Goal: Task Accomplishment & Management: Complete application form

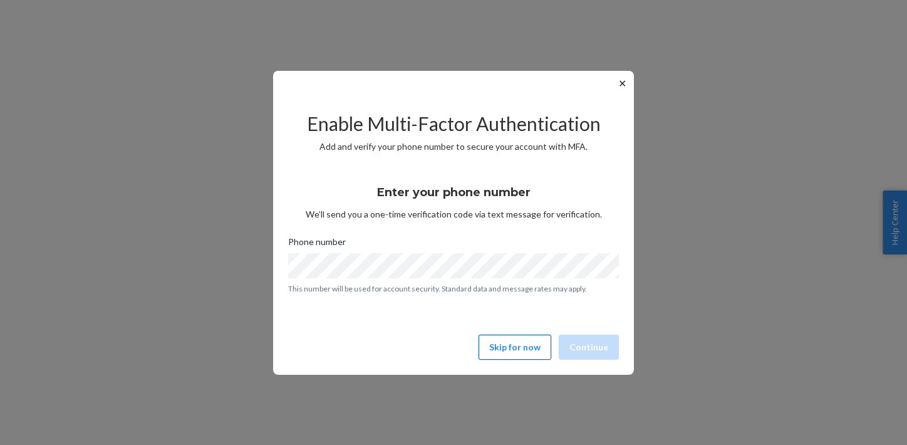
click at [509, 347] on button "Skip for now" at bounding box center [515, 346] width 73 height 25
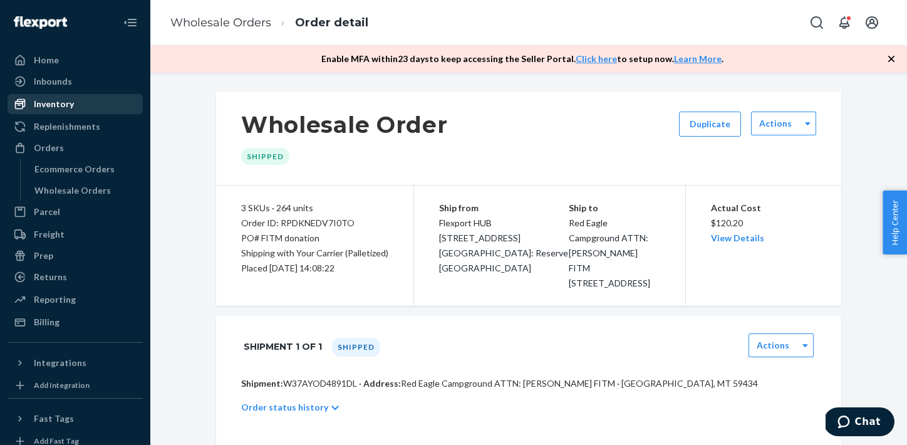
click at [75, 107] on div "Inventory" at bounding box center [75, 104] width 133 height 18
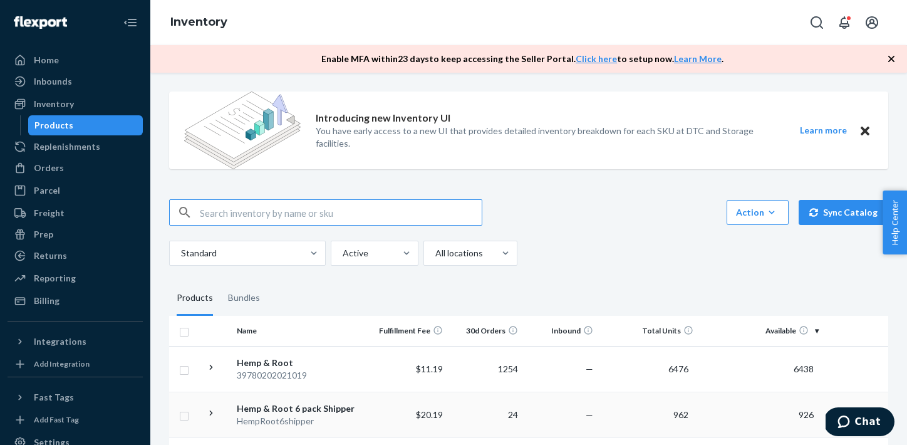
scroll to position [316, 0]
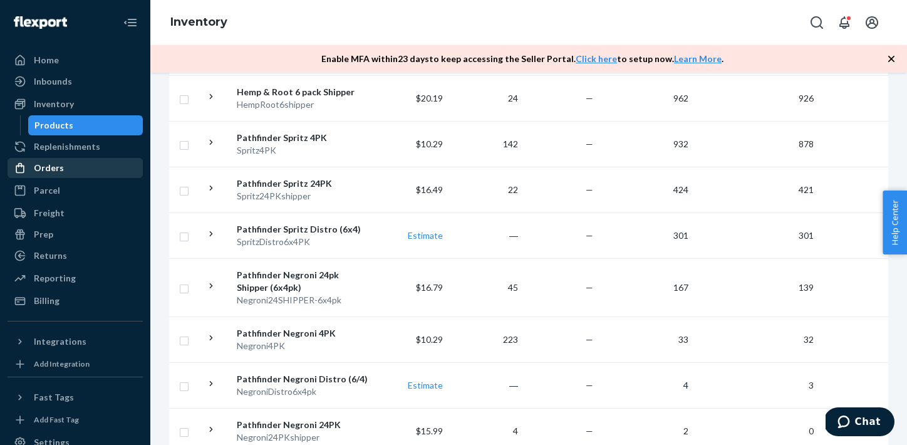
click at [87, 164] on div "Orders" at bounding box center [75, 168] width 133 height 18
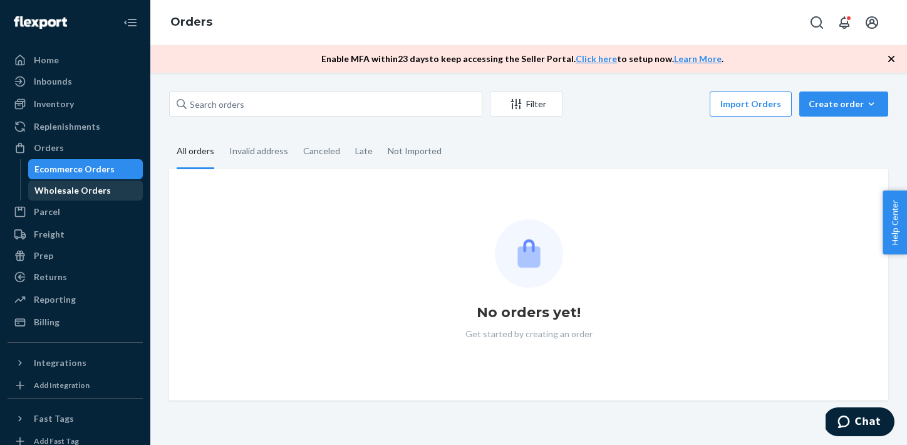
click at [84, 188] on div "Wholesale Orders" at bounding box center [72, 190] width 76 height 13
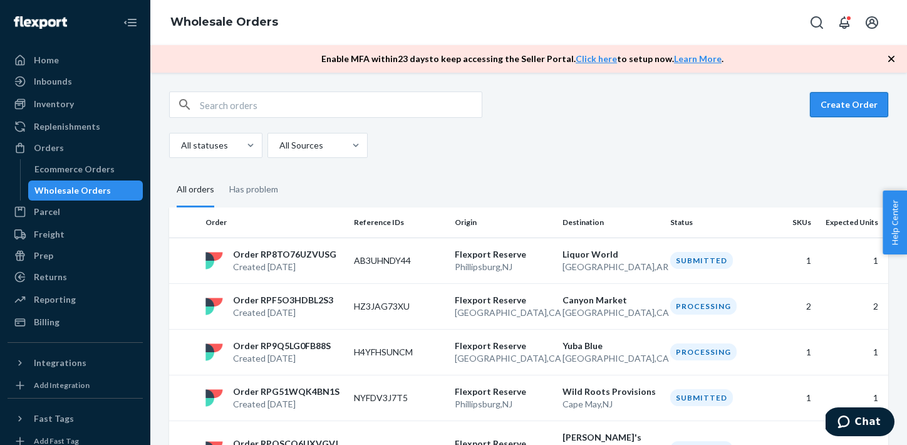
click at [832, 106] on button "Create Order" at bounding box center [849, 104] width 78 height 25
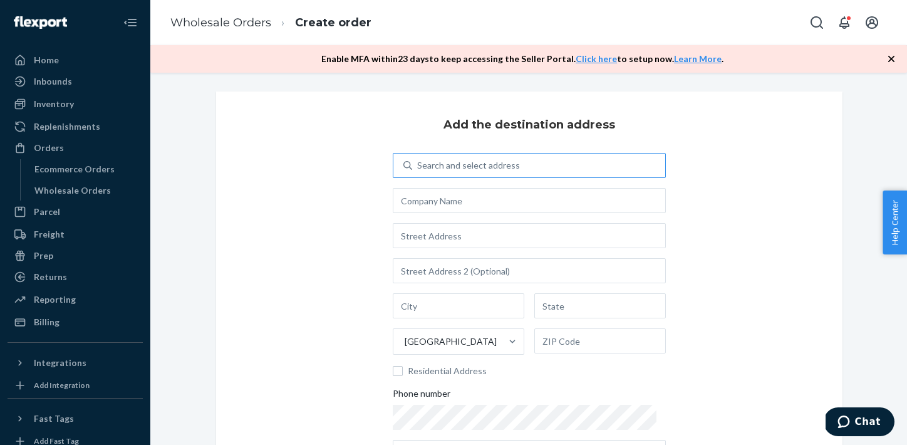
click at [517, 168] on div "Search and select address" at bounding box center [468, 165] width 103 height 13
click at [418, 168] on input "Search and select address" at bounding box center [417, 165] width 1 height 13
type input "test"
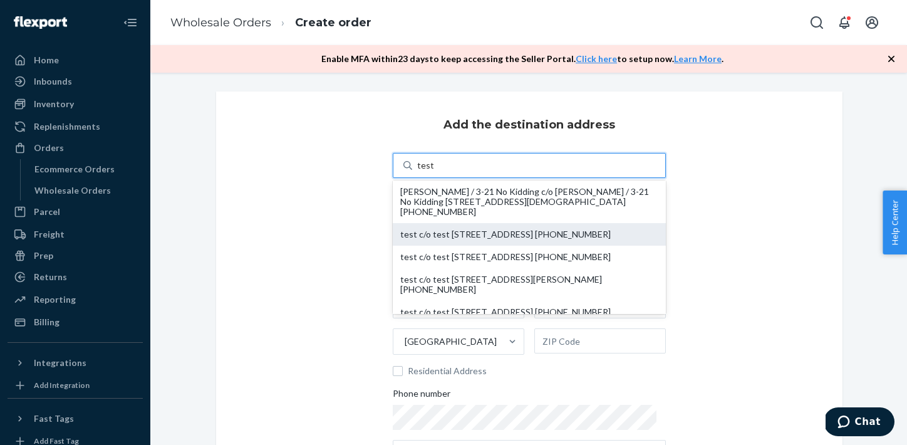
click at [489, 239] on div "test c/o test [STREET_ADDRESS] [PHONE_NUMBER]" at bounding box center [529, 234] width 258 height 10
click at [433, 172] on input "test" at bounding box center [425, 165] width 16 height 13
type input "test"
type input "[GEOGRAPHIC_DATA]"
type input "PA"
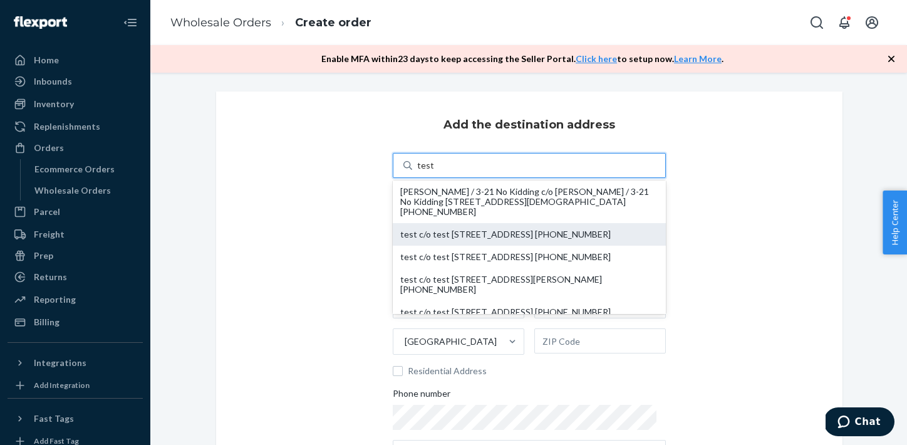
type input "19143"
type input "[STREET_ADDRESS]"
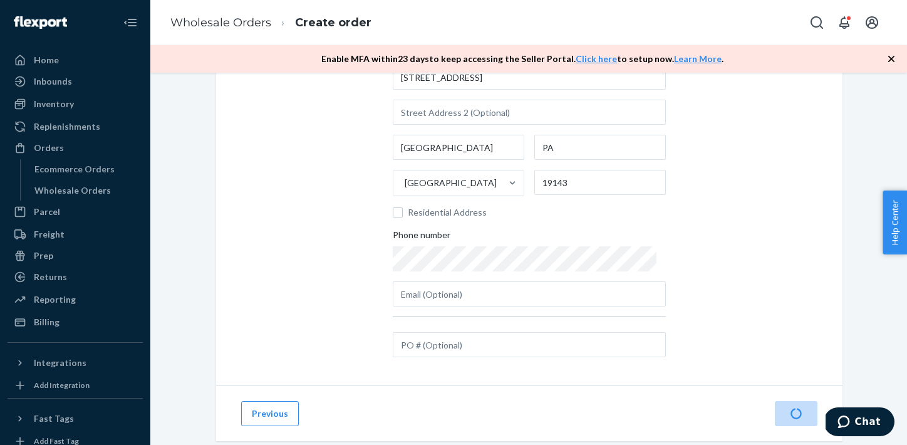
scroll to position [185, 0]
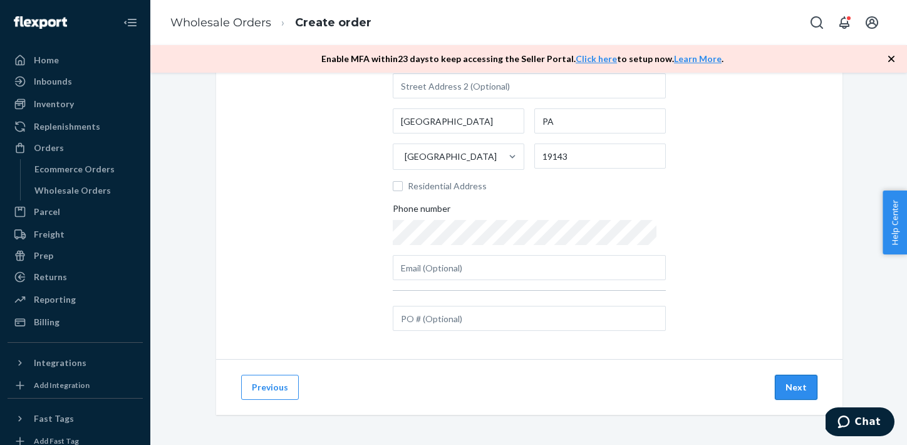
click at [800, 390] on button "Next" at bounding box center [796, 387] width 43 height 25
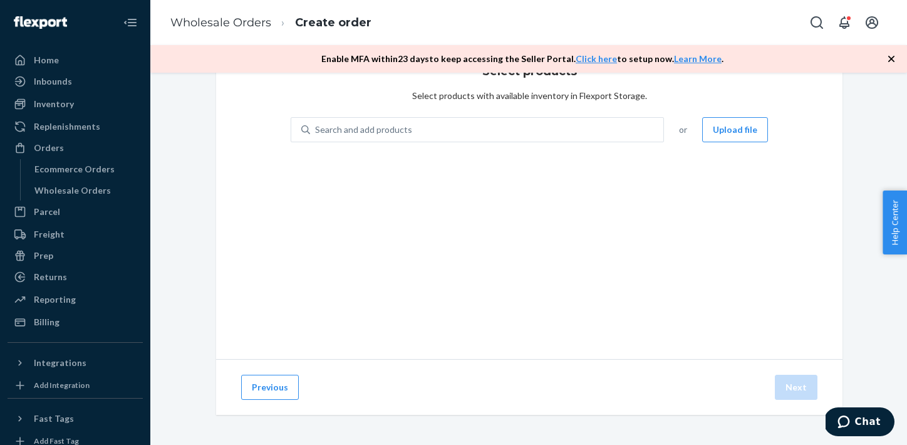
scroll to position [53, 0]
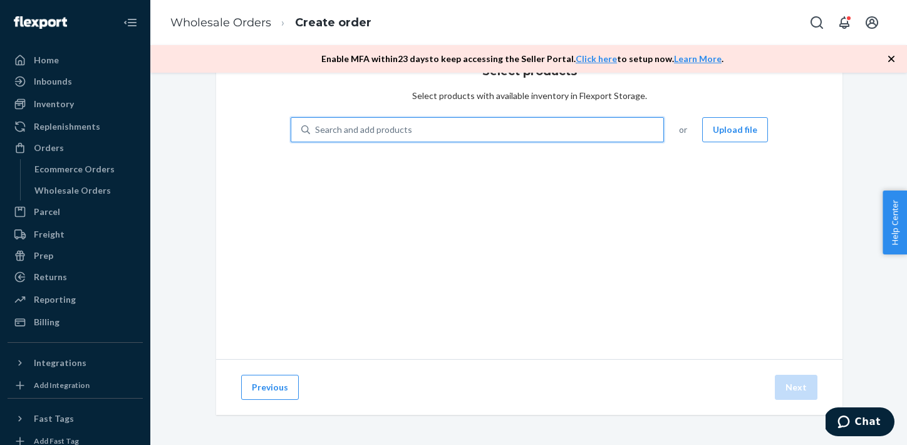
click at [486, 128] on div "Search and add products" at bounding box center [486, 129] width 353 height 23
click at [316, 128] on input "0 results available. Use Up and Down to choose options, press Enter to select t…" at bounding box center [315, 129] width 1 height 13
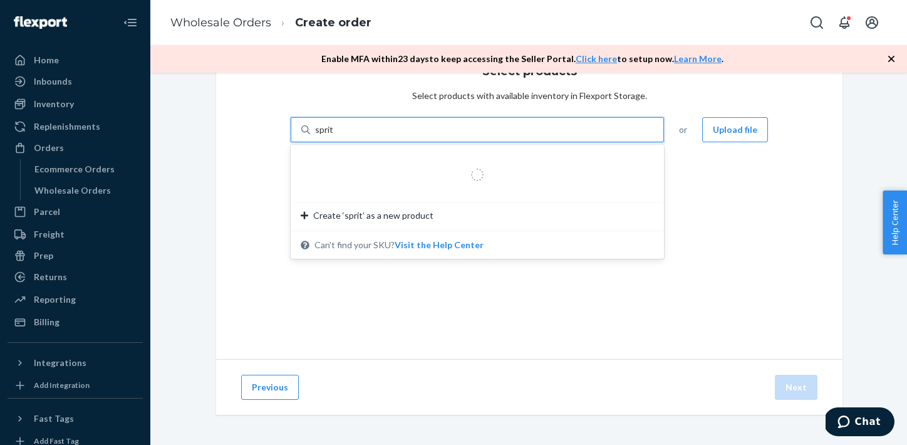
type input "spritz"
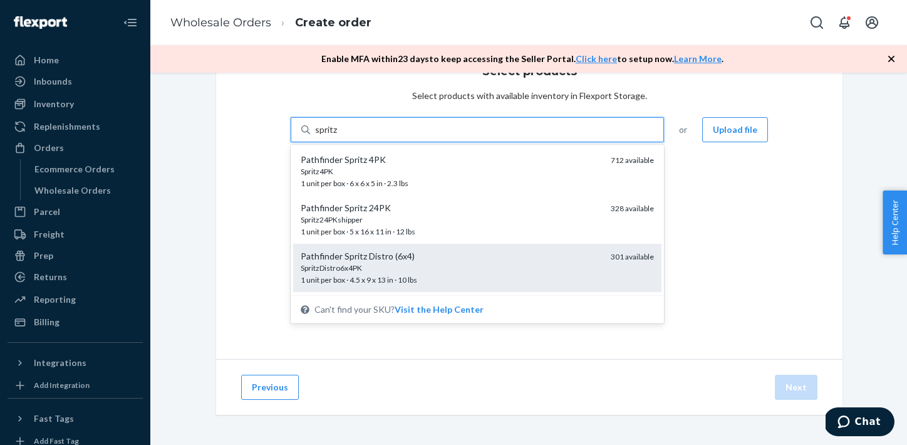
click at [457, 244] on div "Pathfinder Spritz Distro (6x4) SpritzDistro6x4PK 1 unit per box · 4.5 x 9 x 13 …" at bounding box center [477, 268] width 368 height 48
click at [338, 136] on input "spritz" at bounding box center [326, 129] width 23 height 13
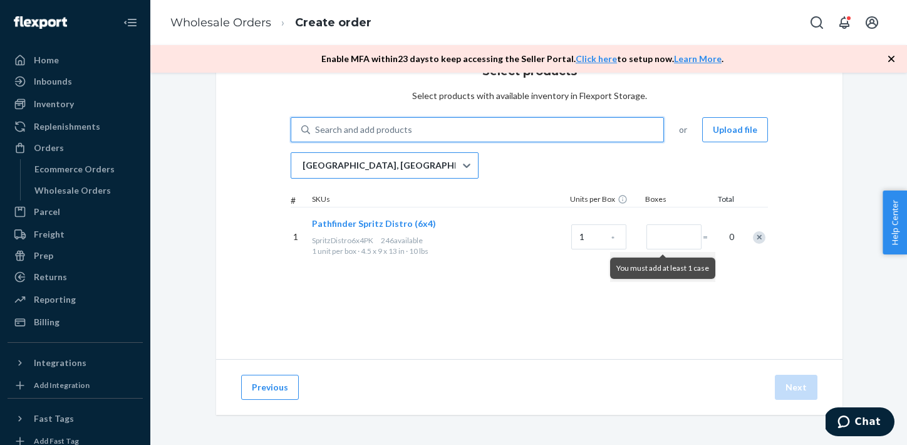
click at [443, 174] on div "[GEOGRAPHIC_DATA], [GEOGRAPHIC_DATA]" at bounding box center [373, 165] width 164 height 25
click at [303, 172] on input "[GEOGRAPHIC_DATA], [GEOGRAPHIC_DATA]" at bounding box center [301, 165] width 1 height 13
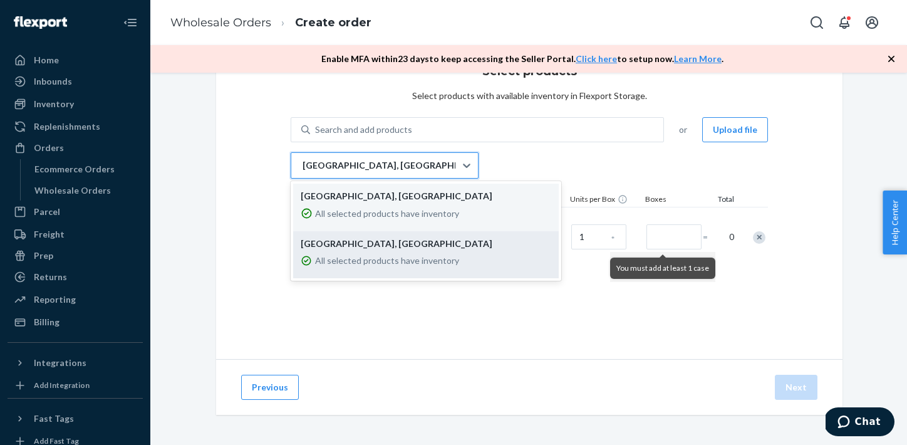
click at [422, 241] on p "[GEOGRAPHIC_DATA], [GEOGRAPHIC_DATA]" at bounding box center [426, 243] width 251 height 13
click at [303, 172] on input "option EWR1RS focused, 2 of 2. 2 results available. Use Up and Down to choose o…" at bounding box center [301, 165] width 1 height 13
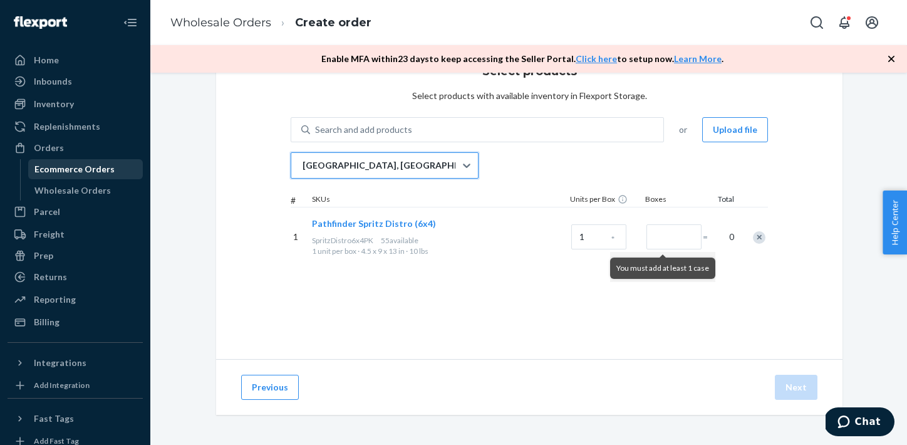
click at [77, 170] on div "Ecommerce Orders" at bounding box center [74, 169] width 80 height 13
